Goal: Navigation & Orientation: Find specific page/section

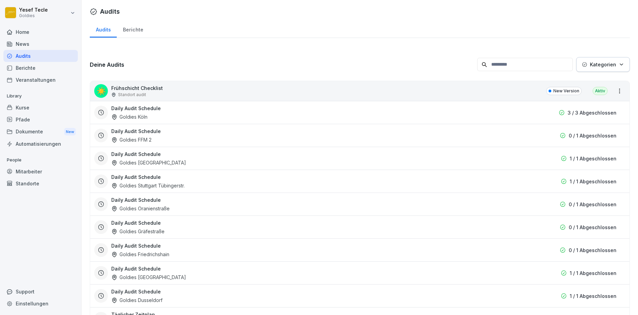
click at [137, 32] on div "Berichte" at bounding box center [133, 28] width 32 height 17
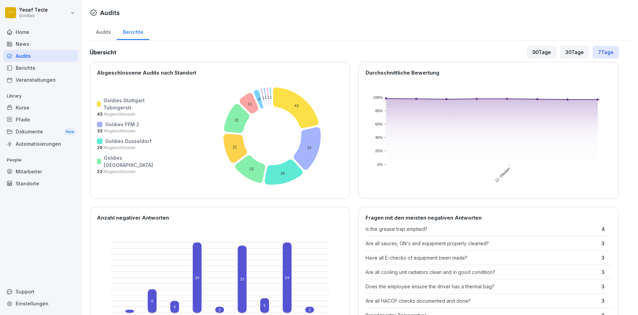
click at [23, 30] on div "Home" at bounding box center [40, 32] width 74 height 12
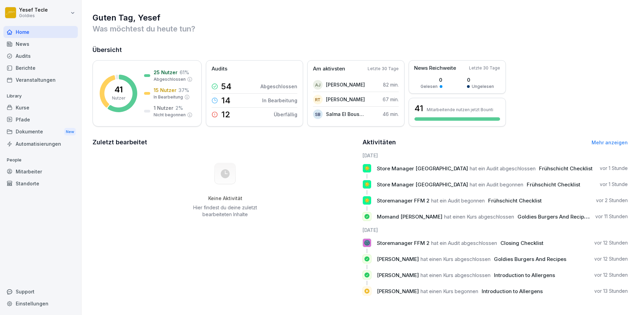
click at [432, 202] on span "hat ein Audit begonnen" at bounding box center [458, 200] width 54 height 6
click at [530, 202] on span "Frühschicht Checklist" at bounding box center [515, 200] width 54 height 6
click at [602, 139] on div "Aktivitäten Mehr anzeigen" at bounding box center [495, 142] width 265 height 10
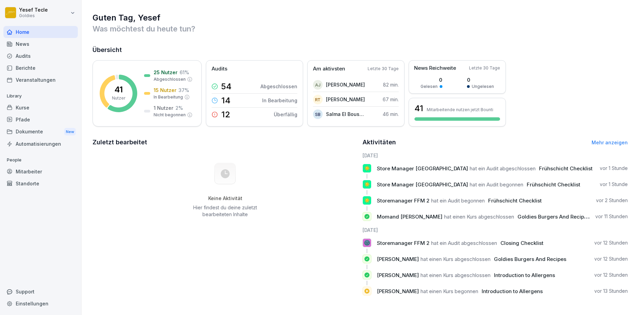
click at [601, 141] on link "Mehr anzeigen" at bounding box center [610, 142] width 36 height 6
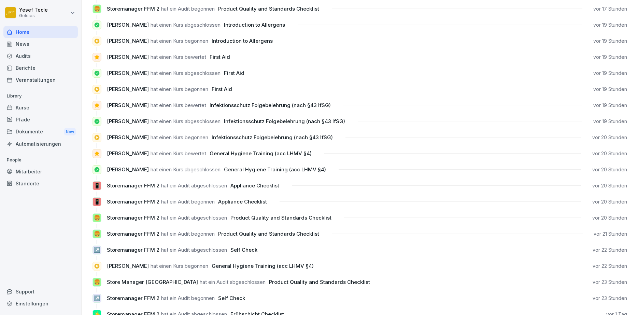
scroll to position [533, 0]
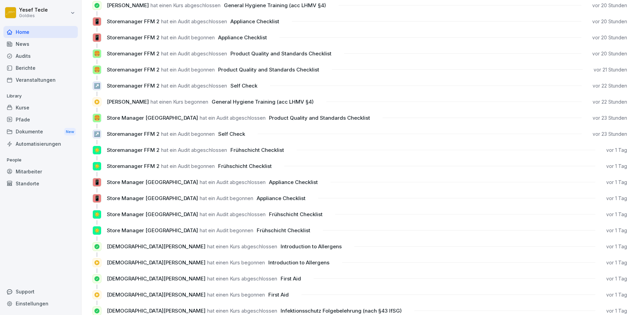
click at [22, 43] on div "News" at bounding box center [40, 44] width 74 height 12
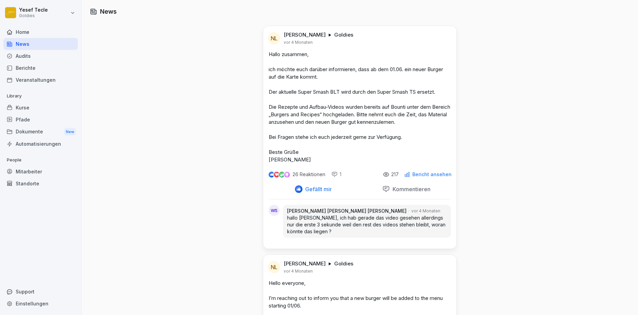
click at [33, 55] on div "Audits" at bounding box center [40, 56] width 74 height 12
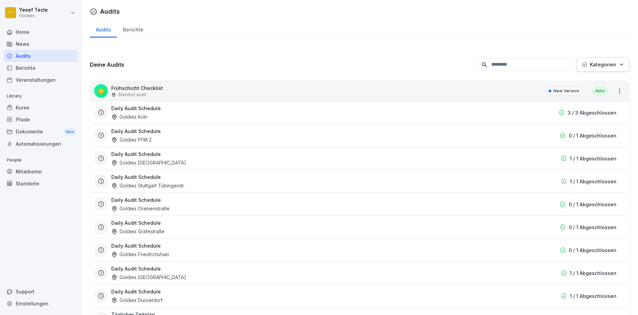
click at [606, 63] on p "Kategorien" at bounding box center [603, 64] width 26 height 7
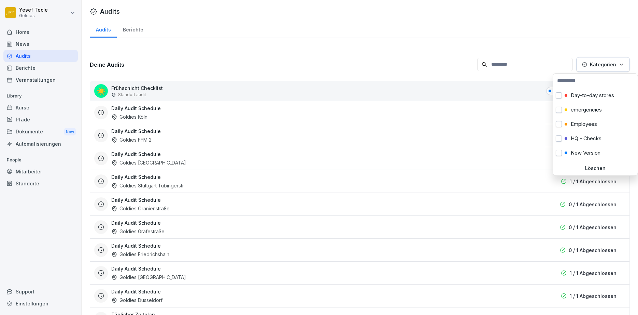
click at [606, 63] on p "Kategorien" at bounding box center [603, 64] width 26 height 7
click at [598, 96] on p "Day-to-day stores" at bounding box center [592, 95] width 43 height 6
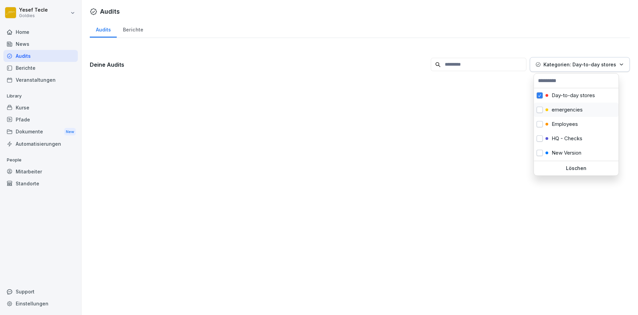
click at [544, 110] on div "emergencies" at bounding box center [576, 109] width 85 height 14
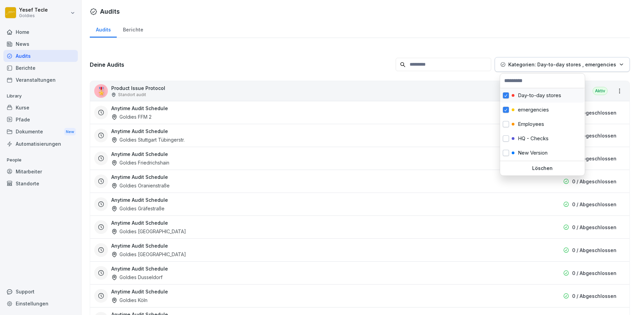
click at [510, 94] on div "Day-to-day stores" at bounding box center [542, 95] width 85 height 14
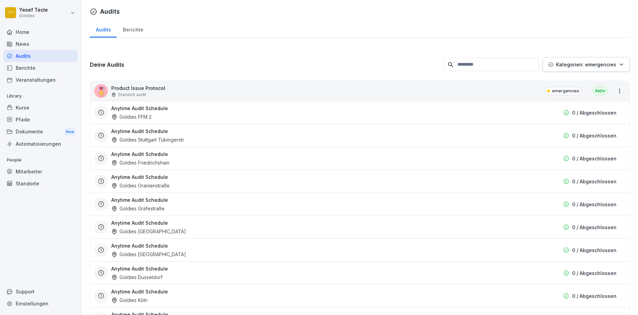
click at [129, 30] on html "[PERSON_NAME] Goldies Home News Audits Berichte Veranstaltungen Library Kurse P…" at bounding box center [319, 157] width 638 height 315
click at [129, 30] on div "Berichte" at bounding box center [133, 28] width 32 height 17
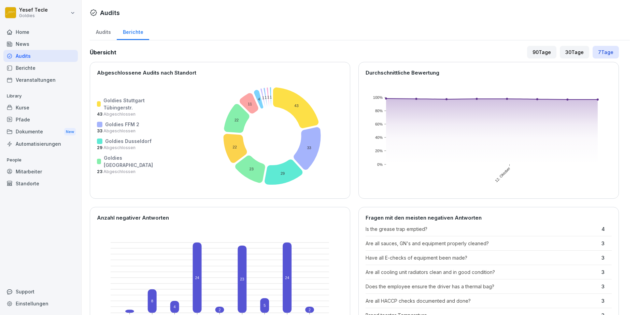
scroll to position [164, 0]
